Goal: Task Accomplishment & Management: Manage account settings

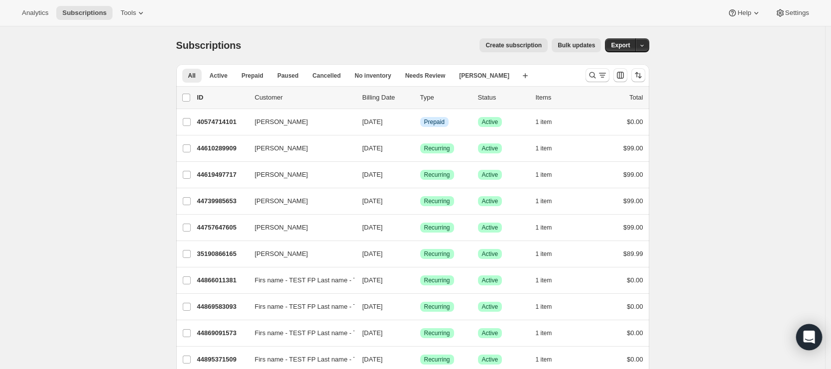
click at [808, 339] on icon "Open Intercom Messenger" at bounding box center [809, 337] width 13 height 13
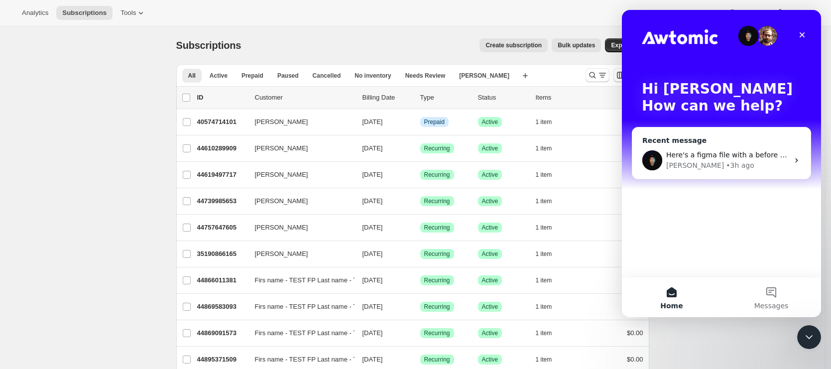
click at [726, 164] on div "• 3h ago" at bounding box center [740, 165] width 28 height 10
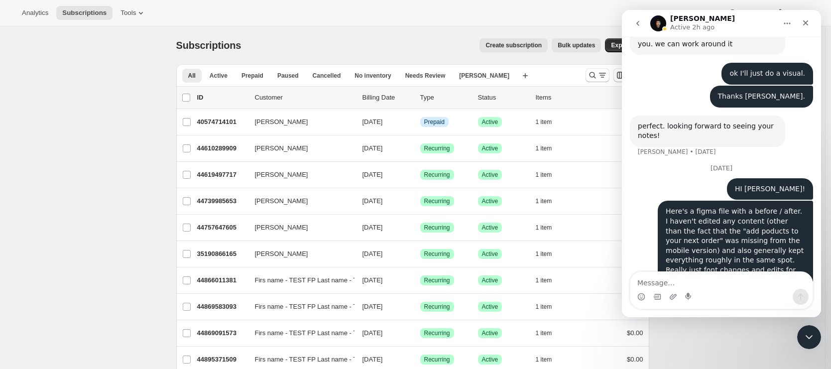
scroll to position [1219, 0]
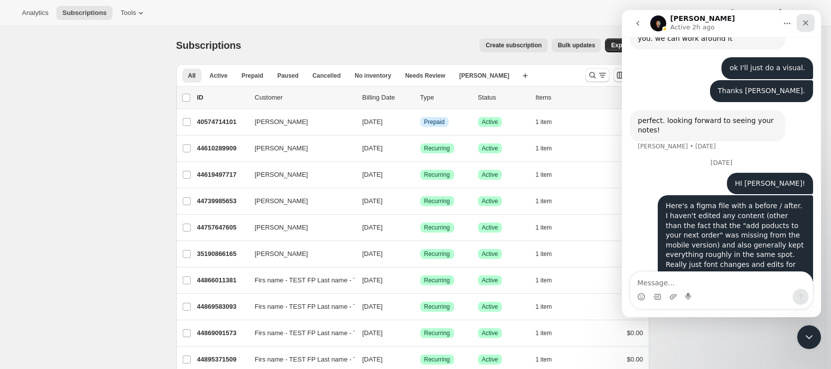
click at [806, 22] on icon "Close" at bounding box center [805, 22] width 5 height 5
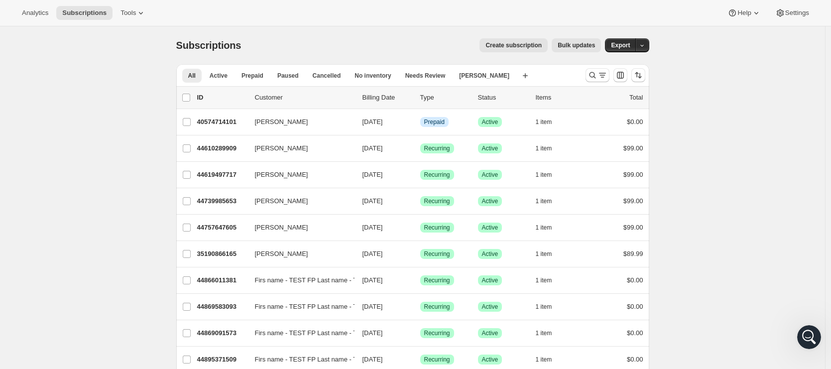
scroll to position [674, 0]
click at [796, 13] on span "Settings" at bounding box center [797, 13] width 24 height 8
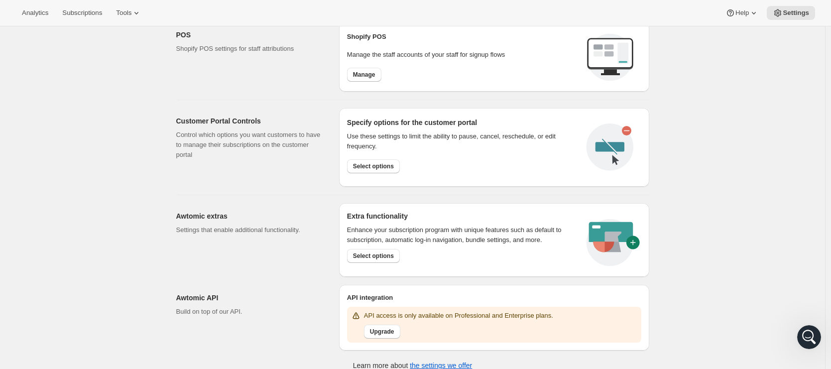
scroll to position [401, 0]
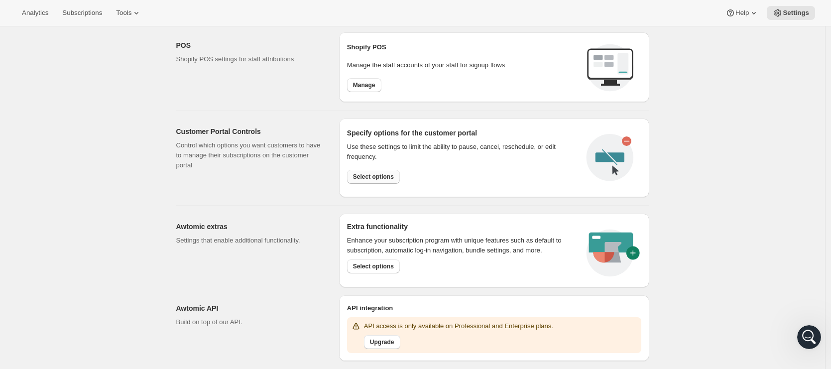
click at [377, 173] on span "Select options" at bounding box center [373, 177] width 41 height 8
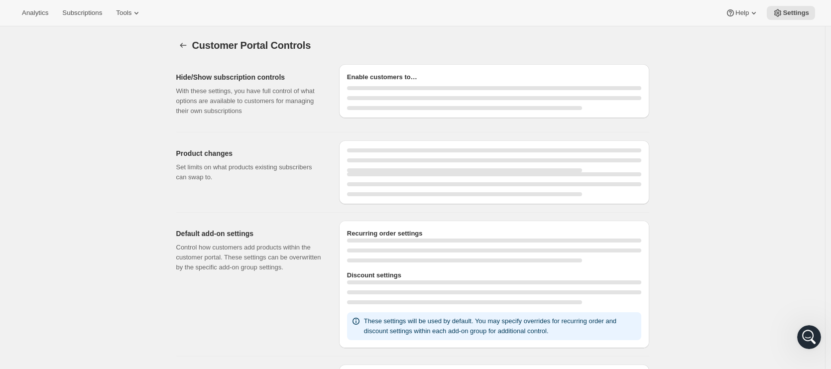
select select "MONTH"
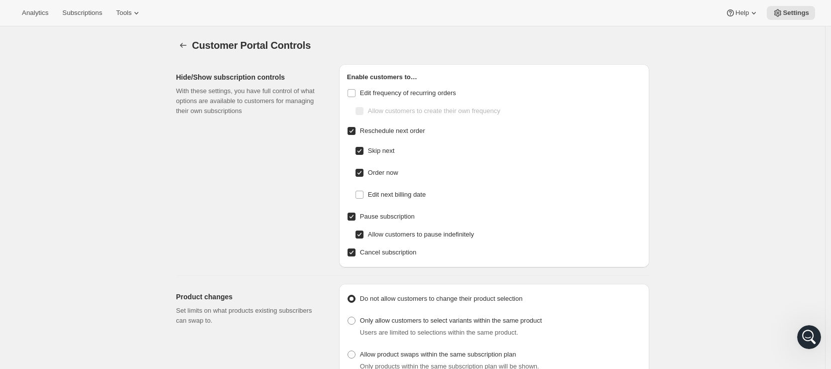
checkbox input "false"
click at [353, 92] on input "Edit frequency of recurring orders" at bounding box center [352, 93] width 8 height 8
checkbox input "true"
click at [361, 111] on input "Allow customers to create their own frequency" at bounding box center [360, 111] width 8 height 8
checkbox input "true"
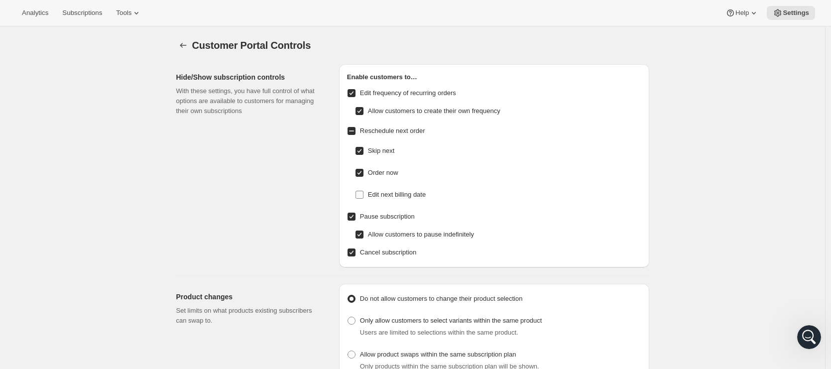
click at [364, 193] on input "Edit next billing date" at bounding box center [360, 195] width 8 height 8
checkbox input "true"
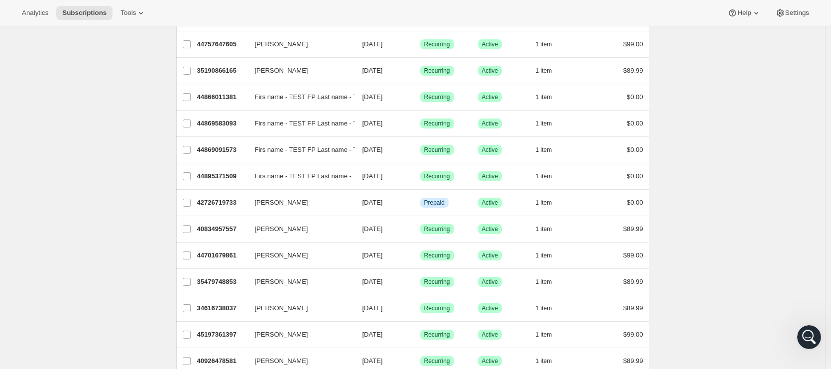
scroll to position [141, 0]
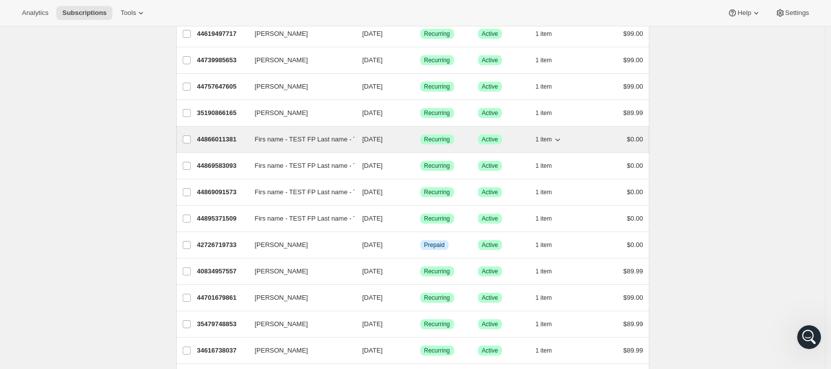
click at [219, 138] on p "44866011381" at bounding box center [222, 139] width 50 height 10
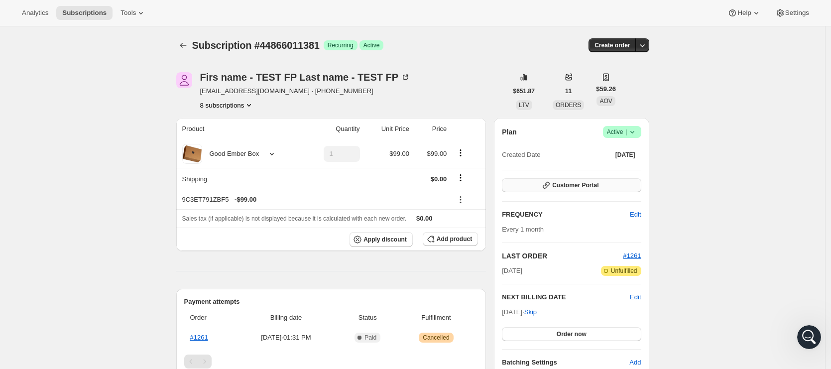
click at [594, 190] on button "Customer Portal" at bounding box center [571, 185] width 139 height 14
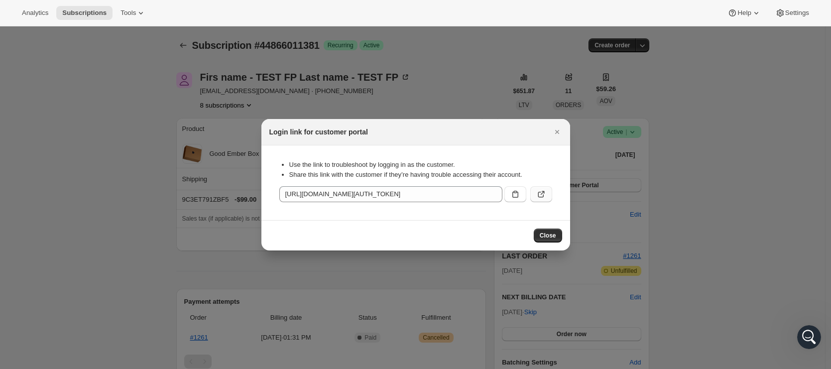
click at [544, 191] on icon ":ro4:" at bounding box center [541, 194] width 10 height 10
click at [557, 129] on icon "Close" at bounding box center [557, 132] width 10 height 10
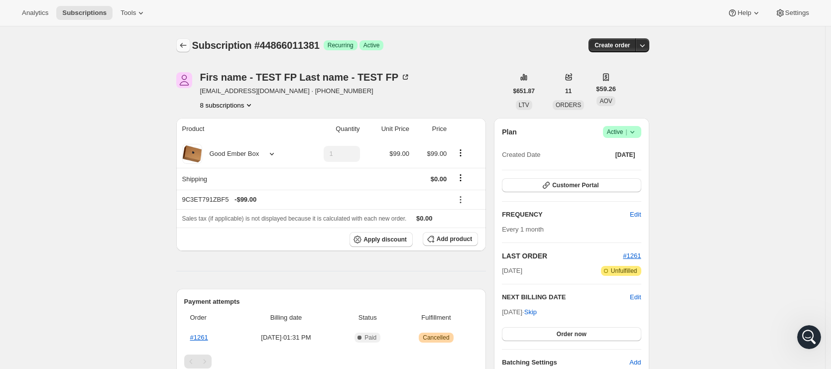
click at [184, 48] on icon "Subscriptions" at bounding box center [183, 45] width 10 height 10
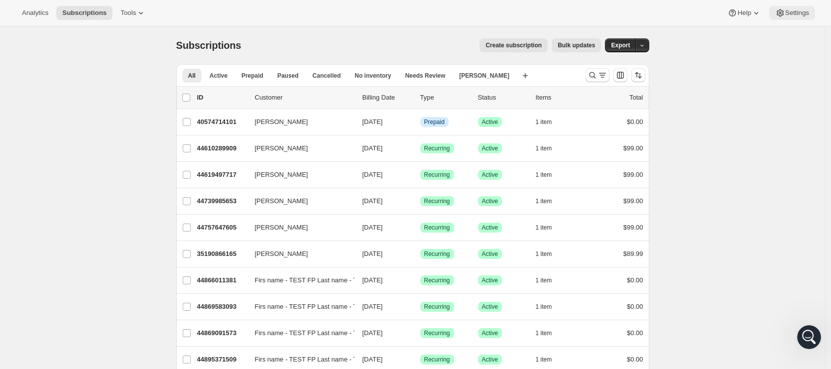
click at [790, 14] on span "Settings" at bounding box center [797, 13] width 24 height 8
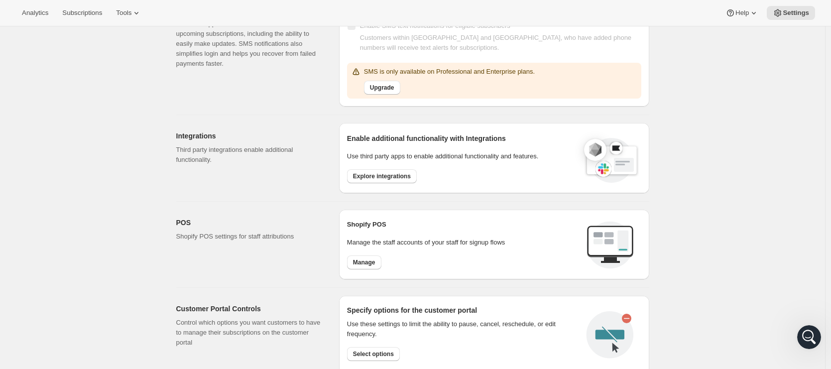
scroll to position [227, 0]
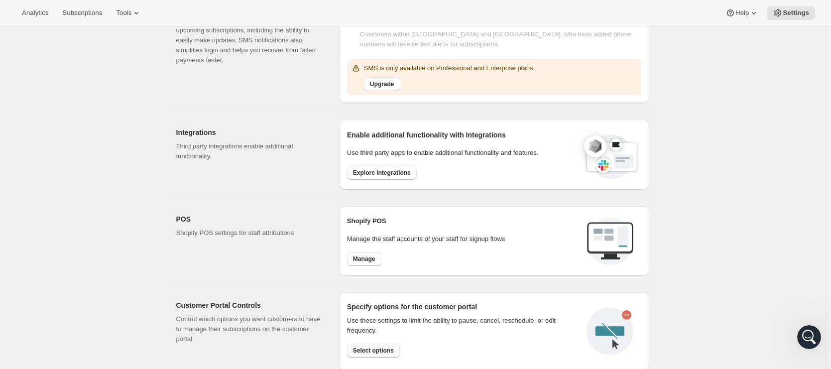
click at [371, 348] on span "Select options" at bounding box center [373, 351] width 41 height 8
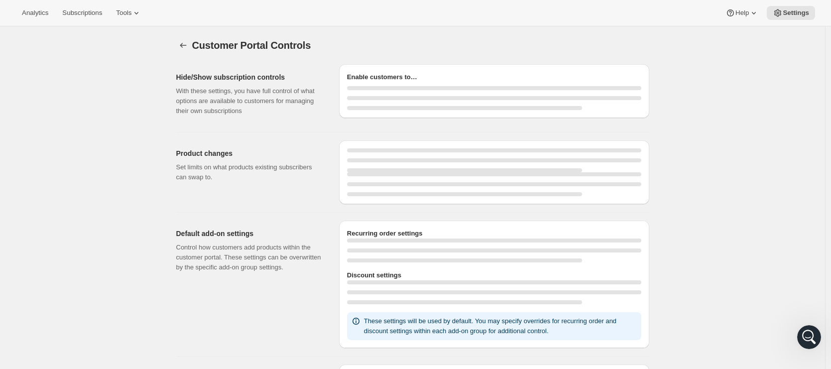
select select "MONTH"
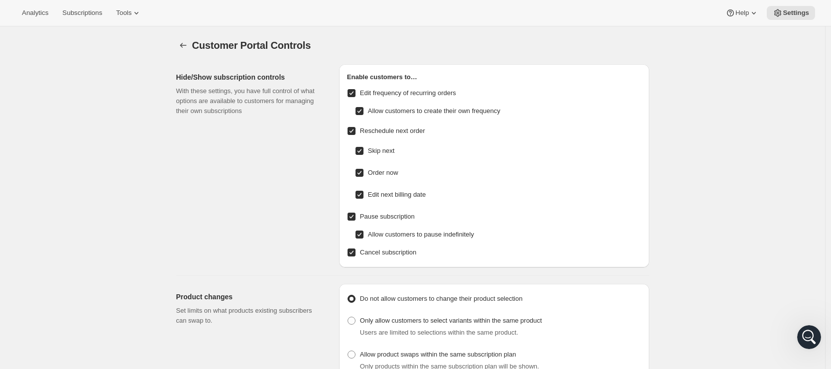
click at [362, 113] on input "Allow customers to create their own frequency" at bounding box center [360, 111] width 8 height 8
click at [361, 111] on input "Allow customers to create their own frequency" at bounding box center [360, 111] width 8 height 8
checkbox input "true"
click at [354, 94] on input "Edit frequency of recurring orders" at bounding box center [352, 93] width 8 height 8
checkbox input "false"
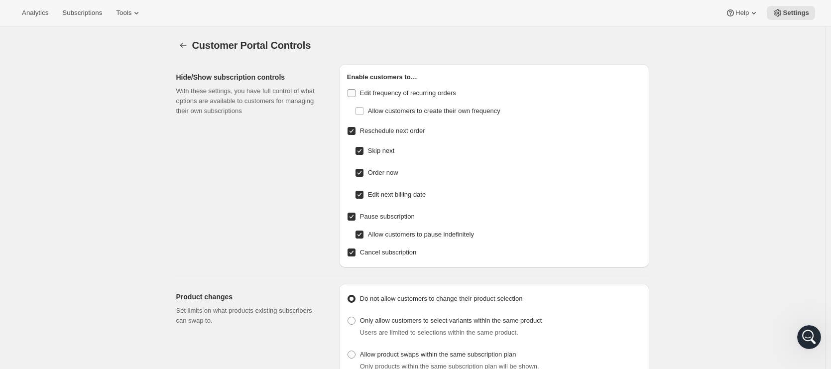
checkbox input "false"
